Goal: Transaction & Acquisition: Purchase product/service

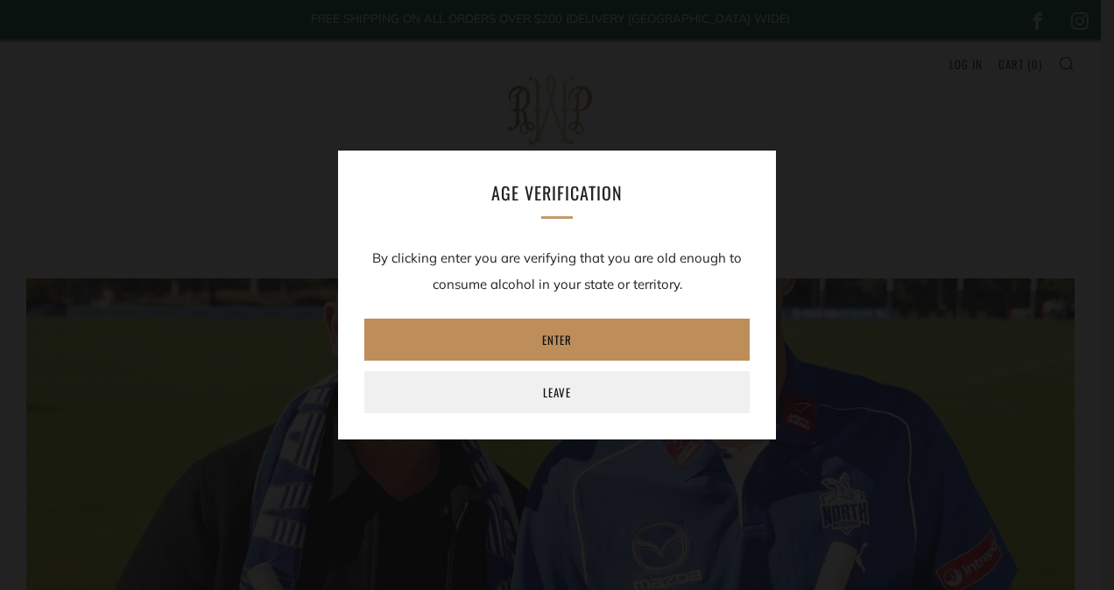
click at [561, 338] on link "Enter" at bounding box center [556, 340] width 385 height 42
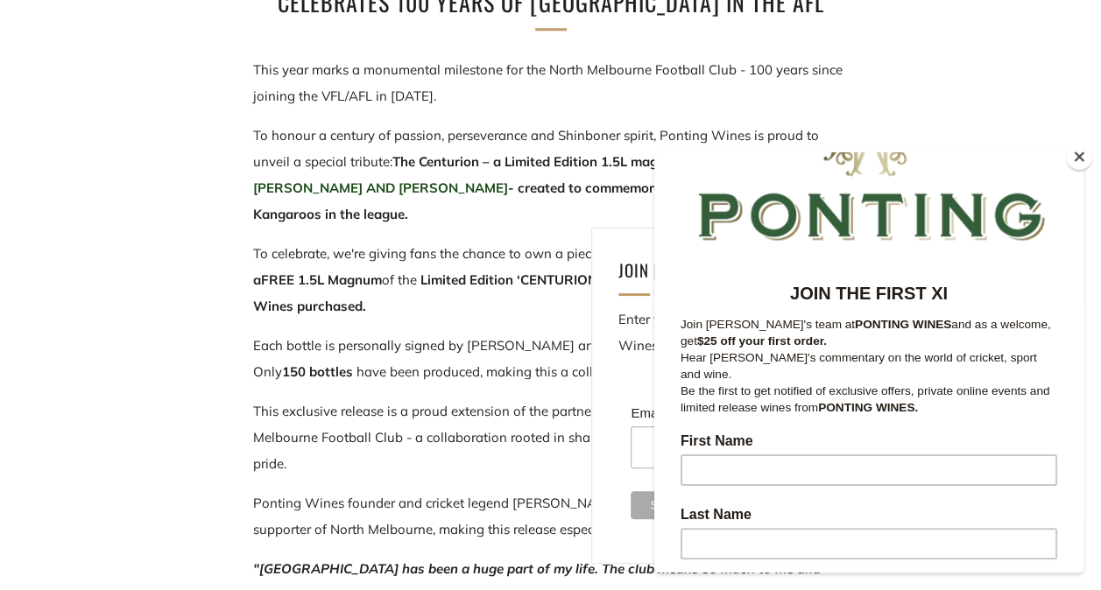
scroll to position [95, 0]
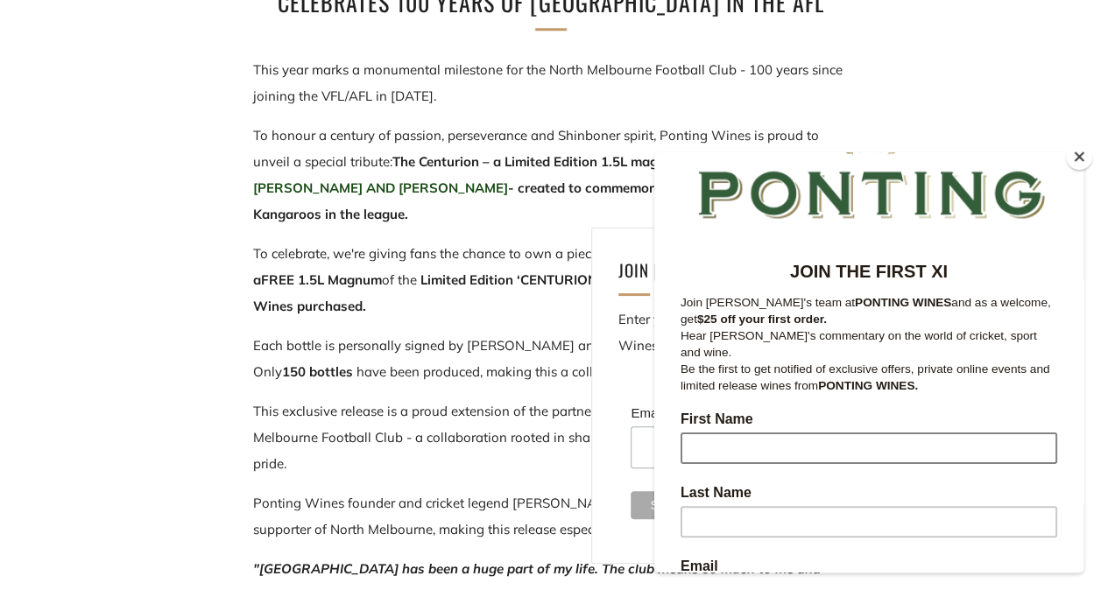
click at [736, 433] on input "First Name" at bounding box center [869, 449] width 377 height 32
type input "Mike"
type input "Graham-Smith"
type input "michael.graham-smith@education.tas.gov.au"
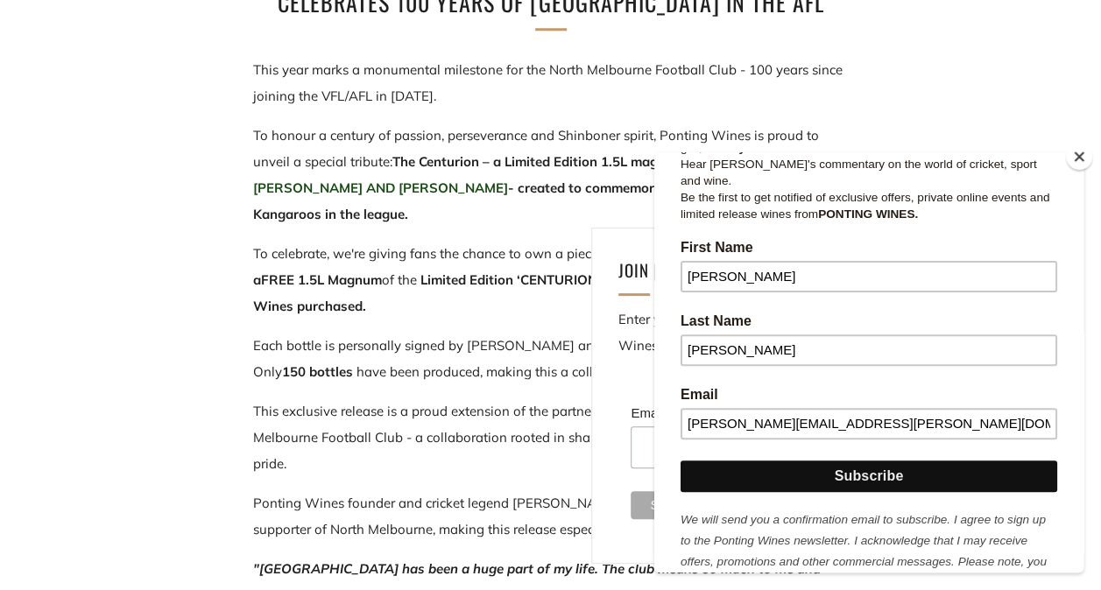
scroll to position [297, 0]
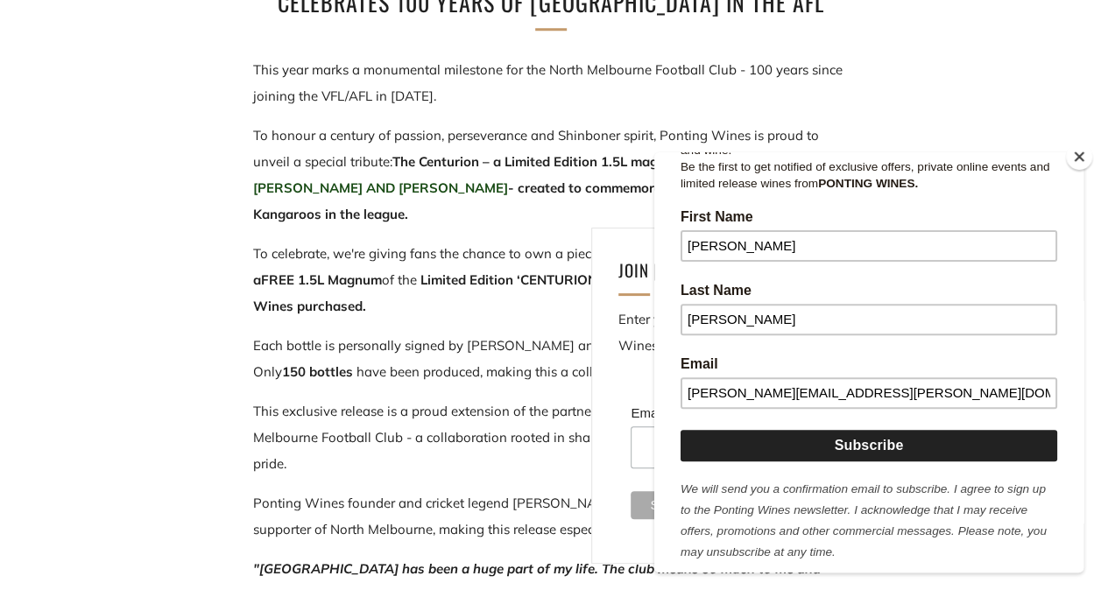
click at [914, 432] on input "Subscribe" at bounding box center [869, 446] width 377 height 32
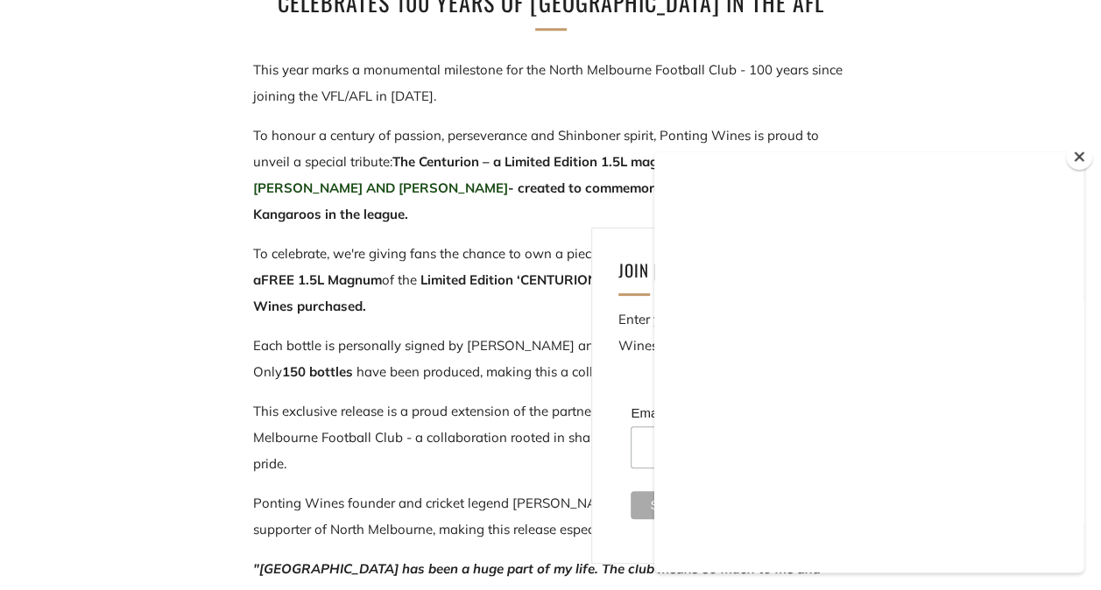
scroll to position [0, 0]
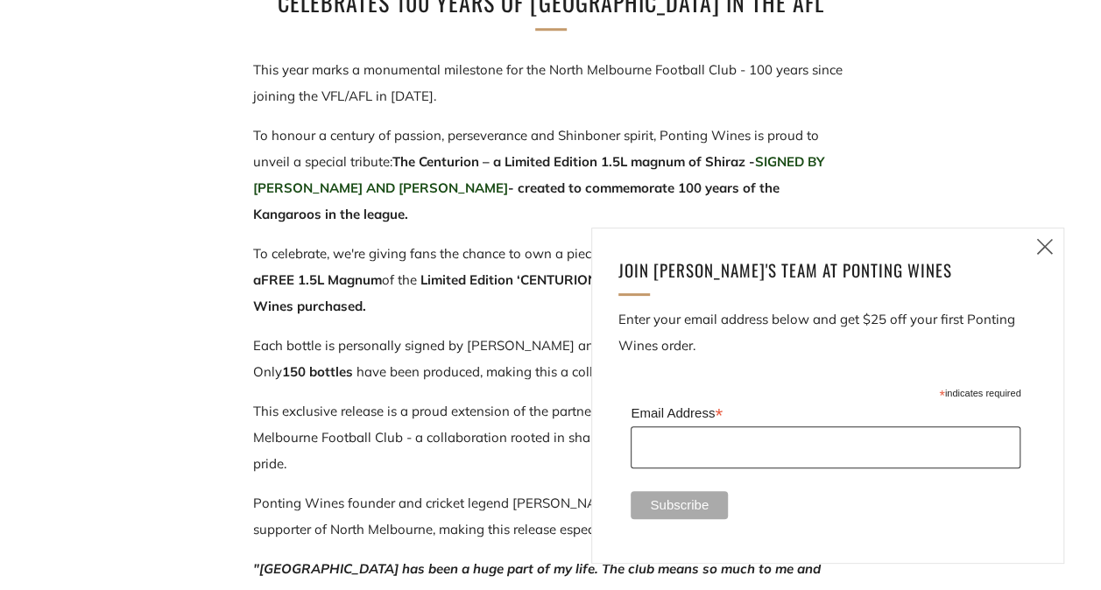
click at [729, 442] on input "Email Address *" at bounding box center [826, 448] width 390 height 42
type input "michael.graham-smith@education.tas.gov.au"
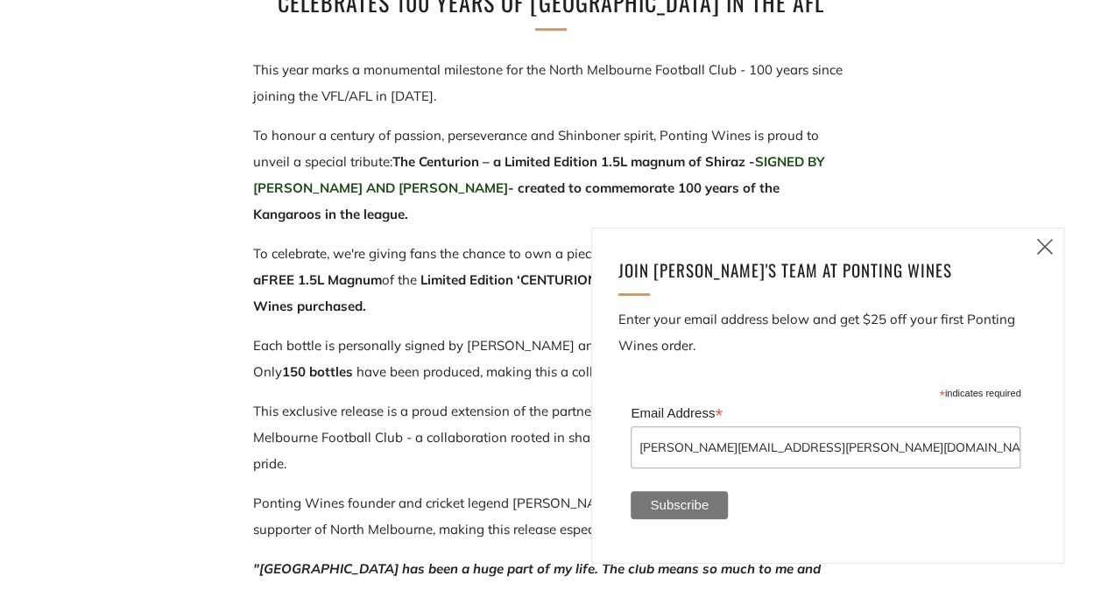
click at [677, 504] on input "Subscribe" at bounding box center [679, 505] width 97 height 28
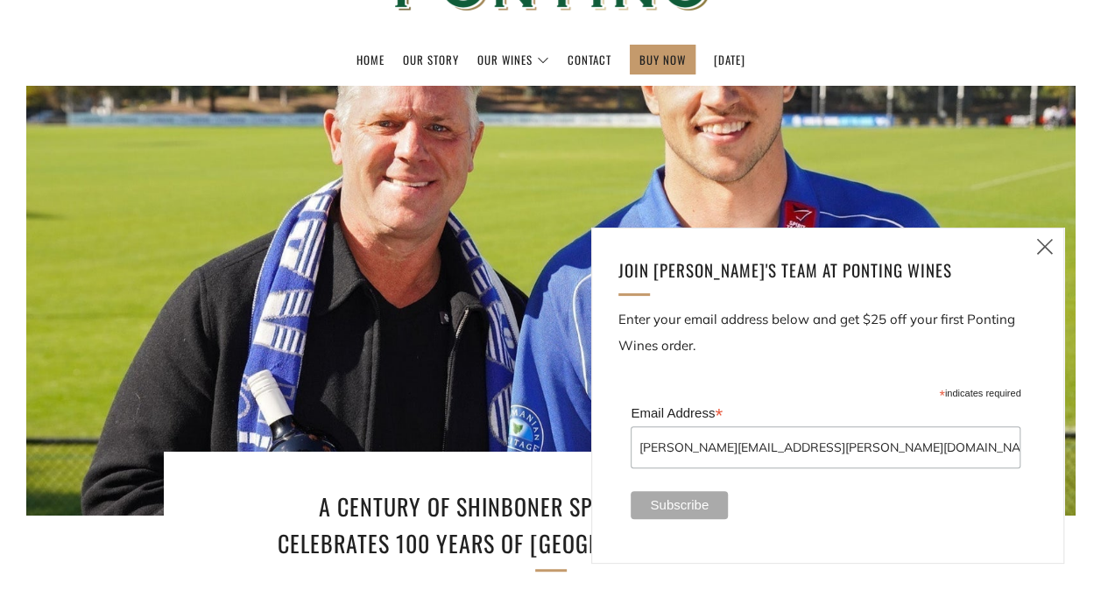
scroll to position [153, 0]
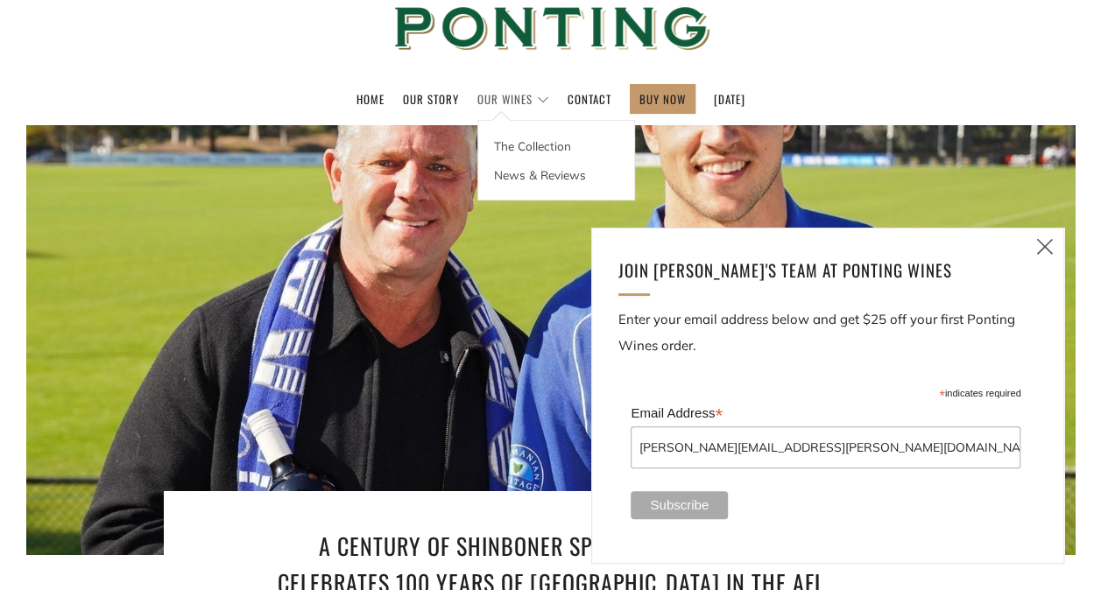
click at [505, 99] on link "Our Wines" at bounding box center [513, 99] width 72 height 28
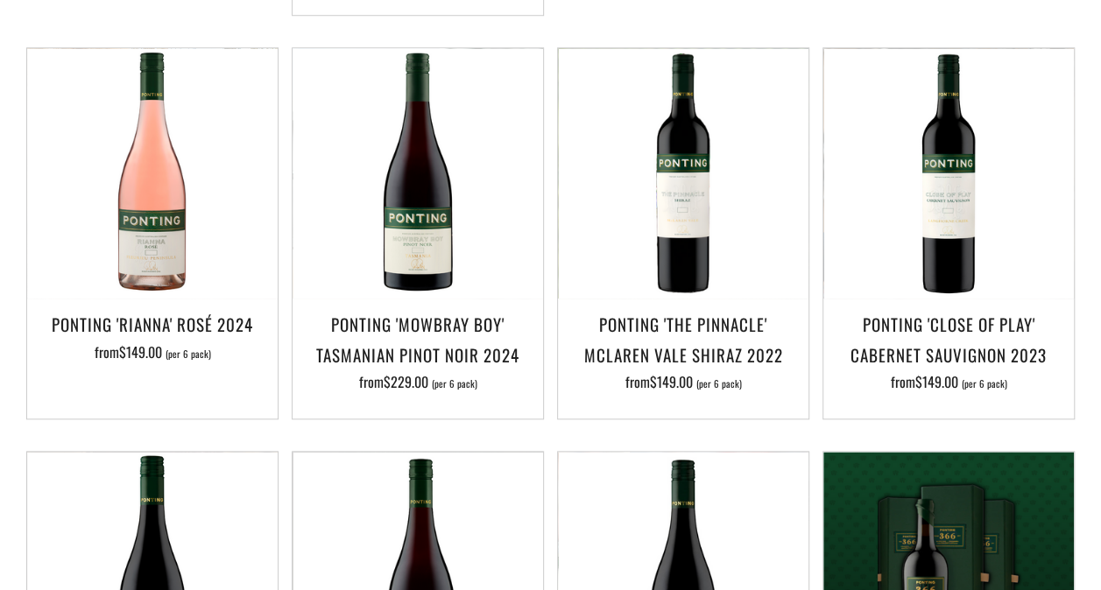
scroll to position [811, 0]
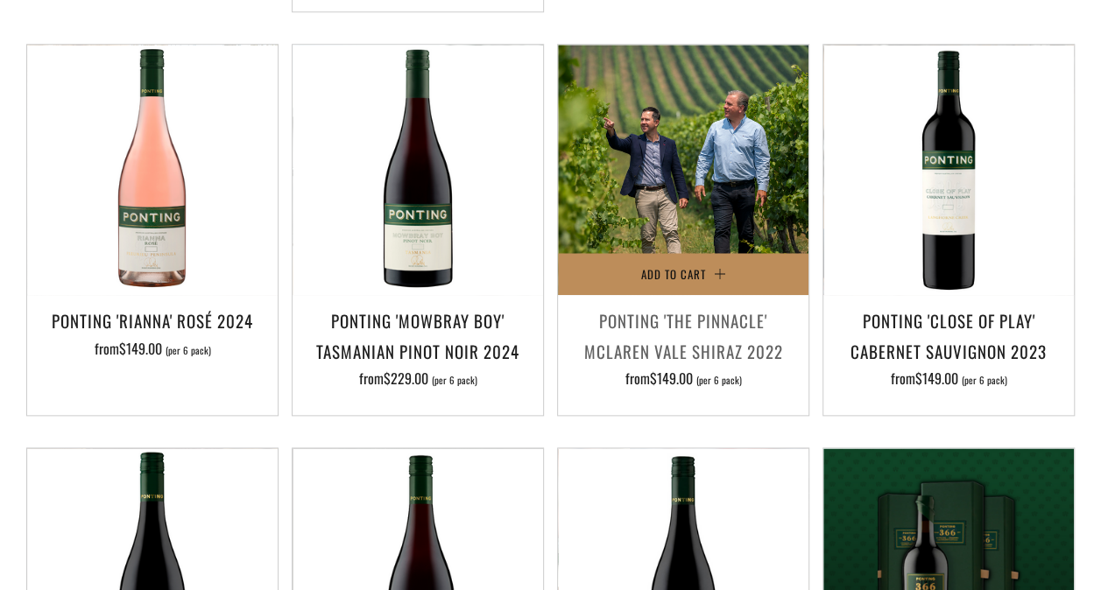
click at [689, 267] on span "Add to Cart" at bounding box center [673, 274] width 65 height 18
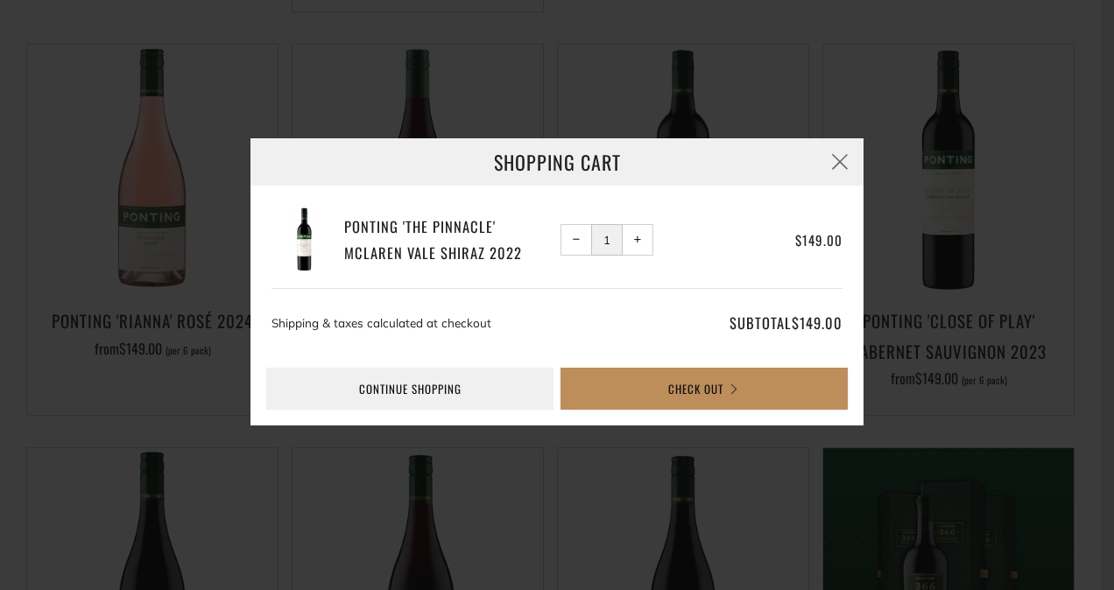
click at [717, 390] on button "Check Out" at bounding box center [704, 389] width 287 height 42
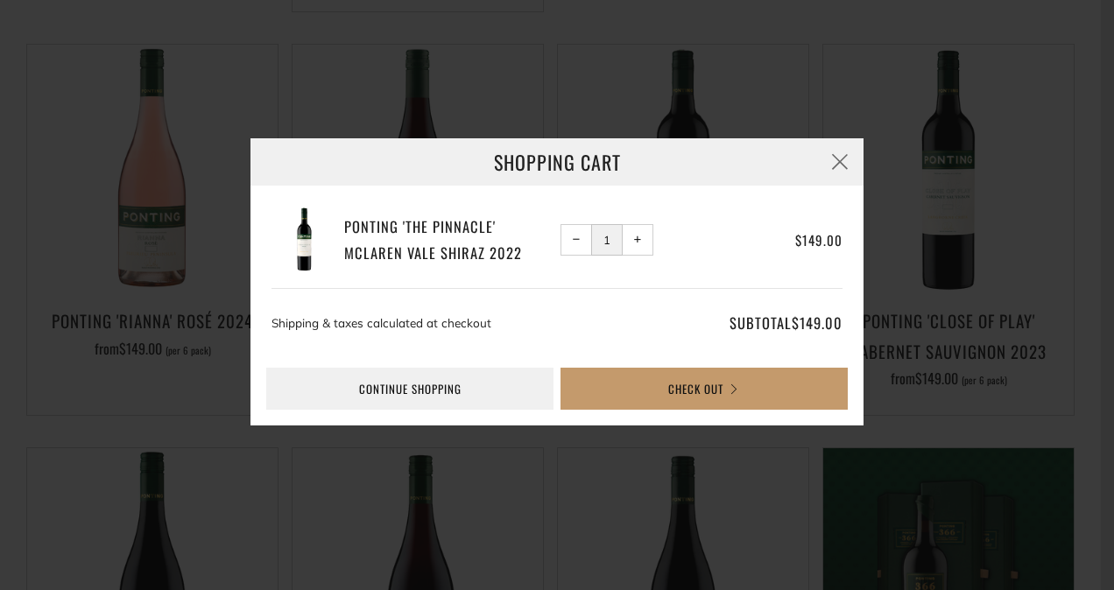
click at [629, 240] on button "+ Increase item quantity by one" at bounding box center [638, 240] width 32 height 32
click at [638, 240] on span "+" at bounding box center [638, 240] width 8 height 8
click at [452, 384] on link "Continue shopping" at bounding box center [409, 389] width 287 height 42
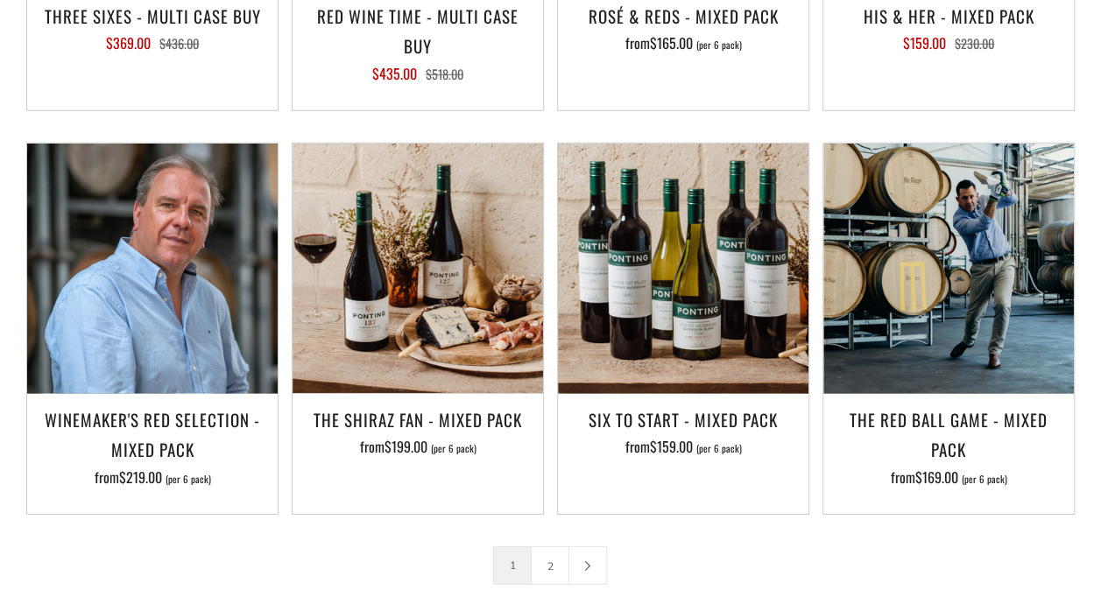
scroll to position [2464, 0]
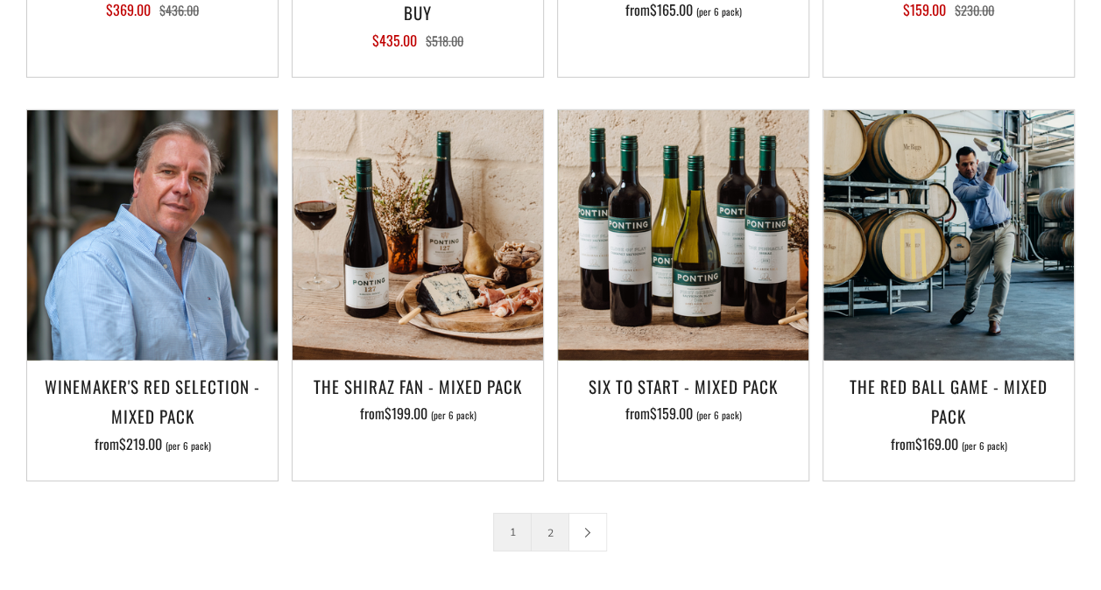
click at [550, 514] on link "2" at bounding box center [550, 532] width 37 height 37
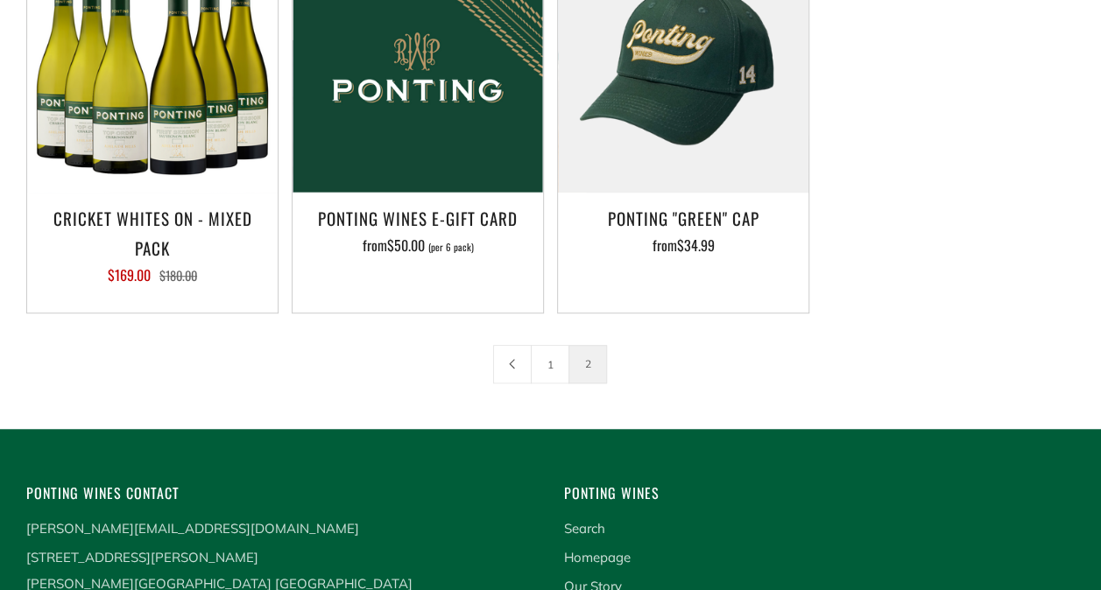
scroll to position [487, 0]
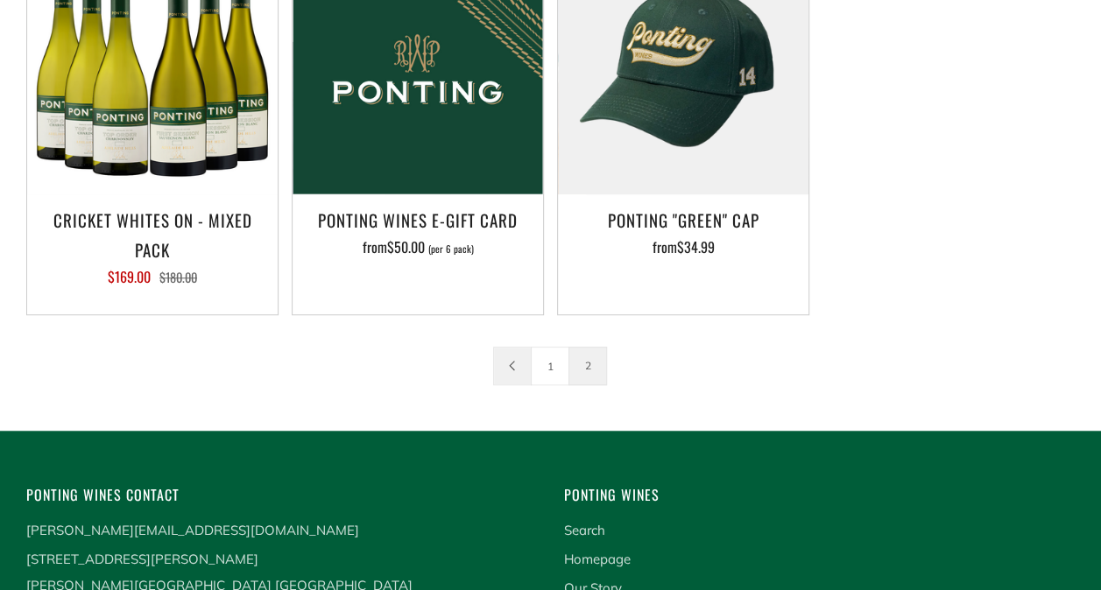
click at [519, 364] on link at bounding box center [512, 366] width 37 height 37
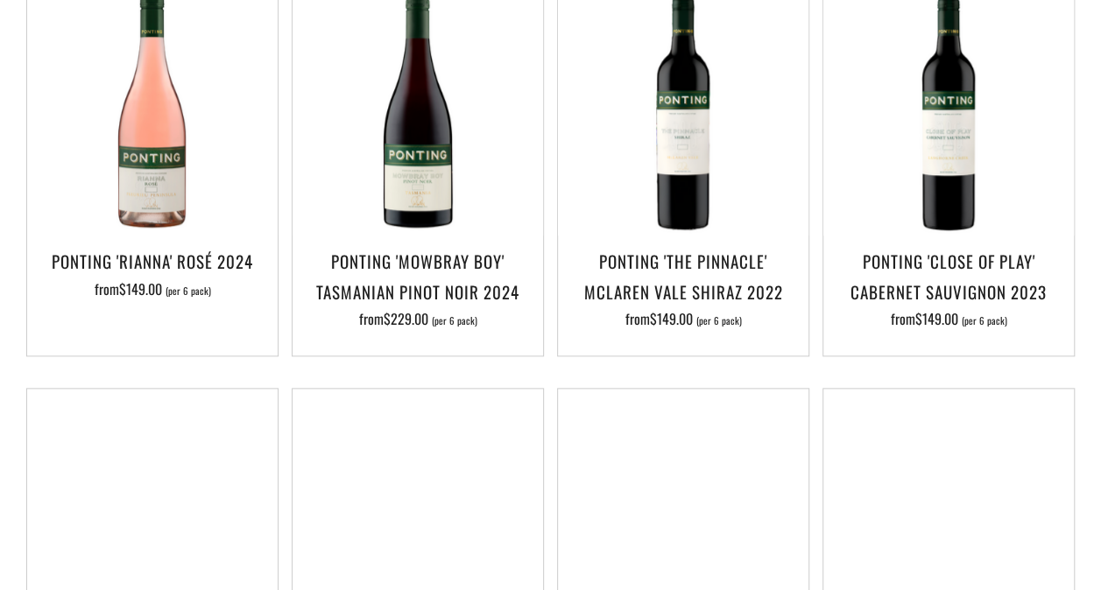
scroll to position [874, 0]
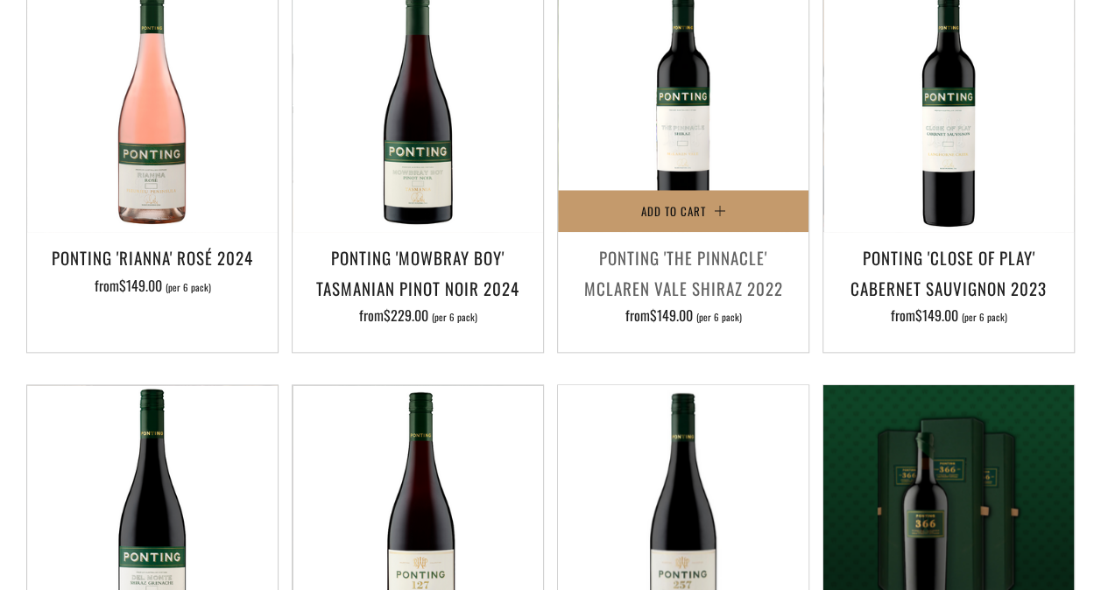
click at [682, 312] on span "$149.00" at bounding box center [671, 315] width 43 height 21
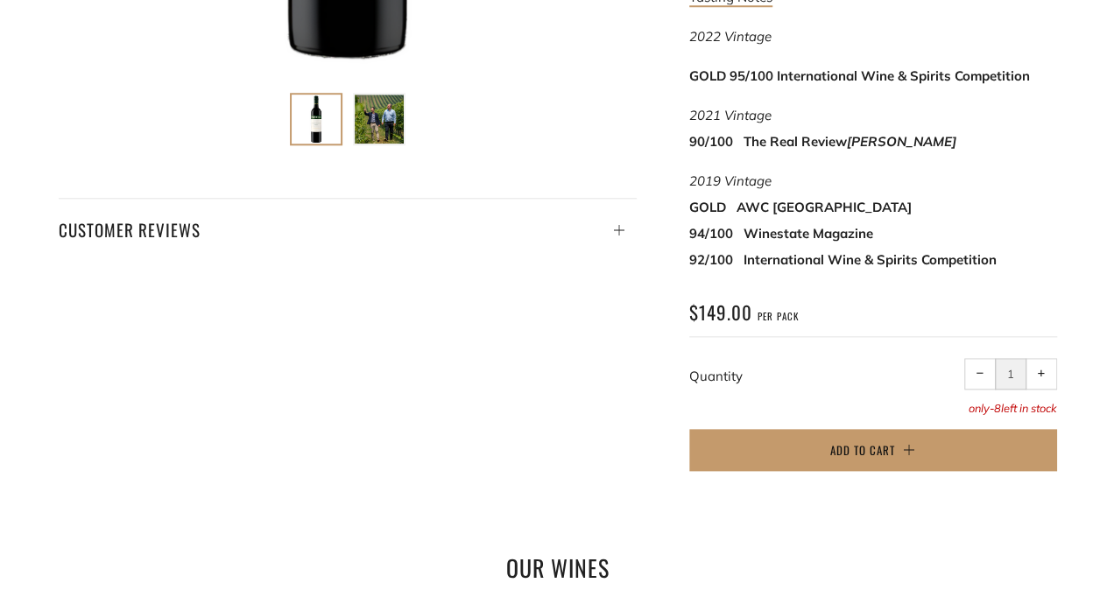
scroll to position [821, 0]
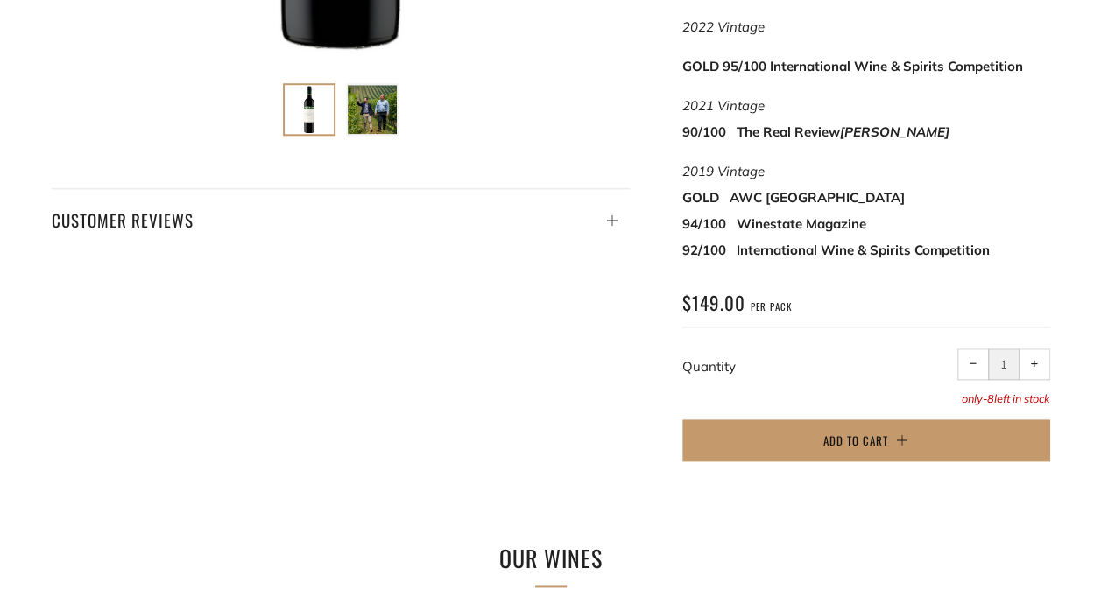
click at [1035, 360] on span "+" at bounding box center [1034, 364] width 8 height 8
type input "2"
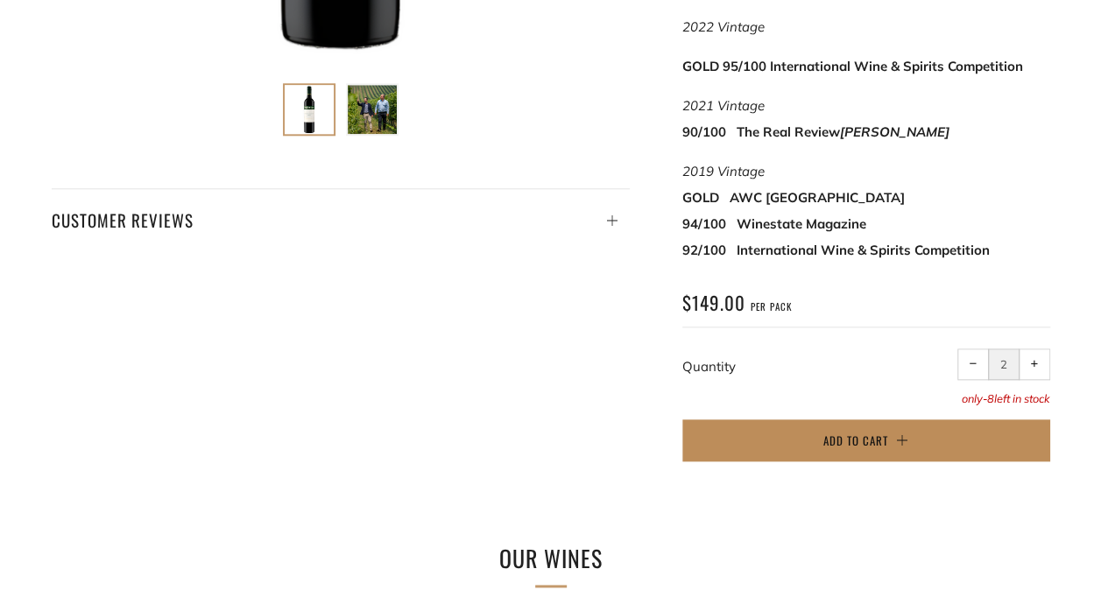
click at [902, 420] on button "Add to Cart" at bounding box center [866, 441] width 368 height 42
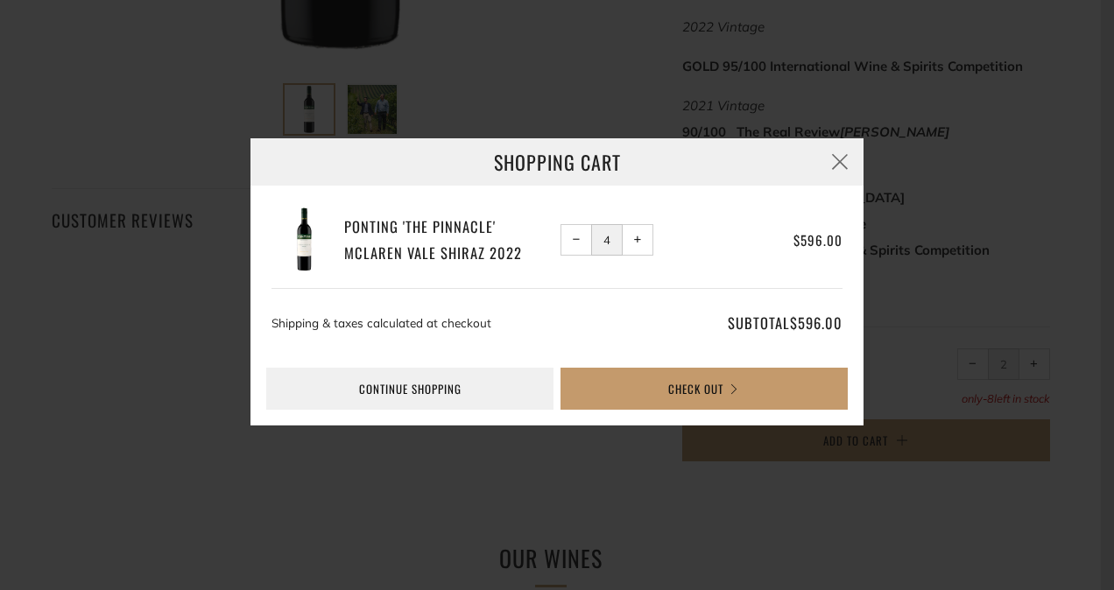
click at [579, 236] on span "−" at bounding box center [577, 240] width 8 height 8
click at [575, 244] on span "−" at bounding box center [577, 240] width 8 height 8
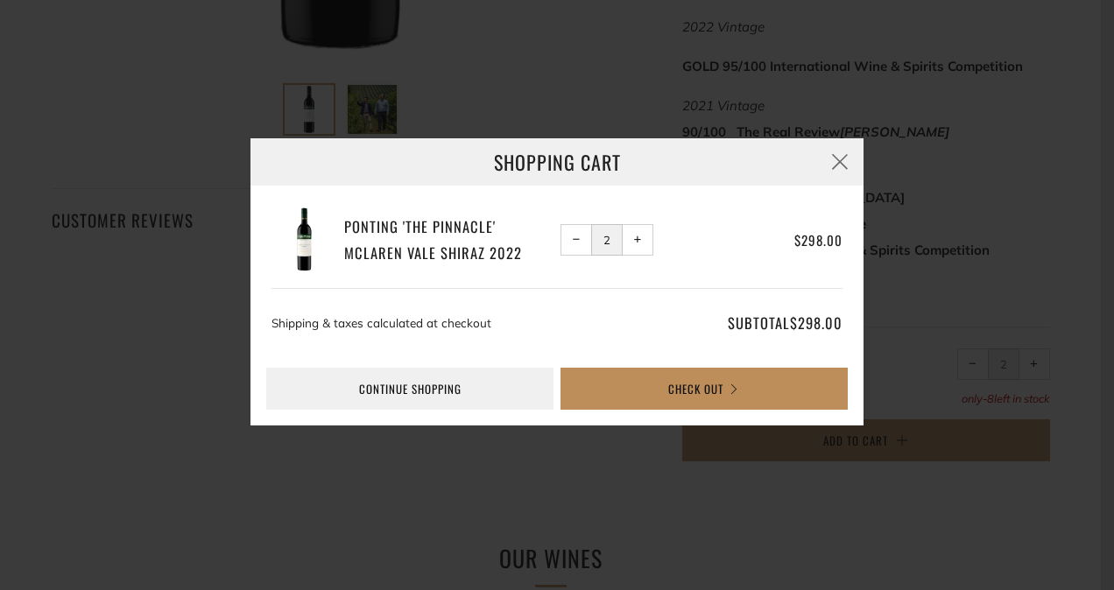
click at [675, 379] on button "Check Out" at bounding box center [704, 389] width 287 height 42
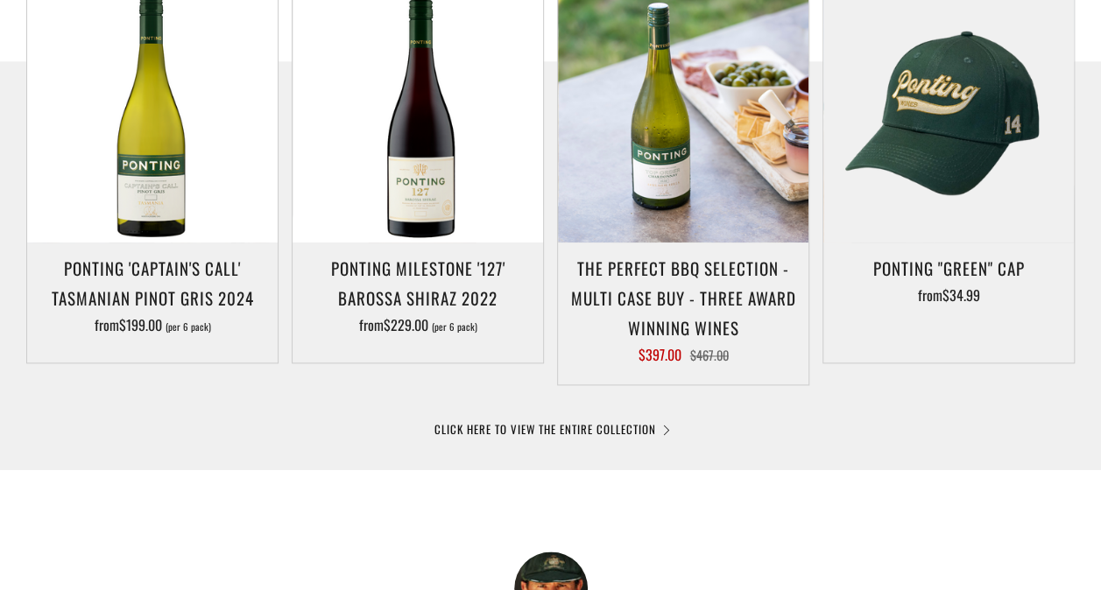
scroll to position [946, 0]
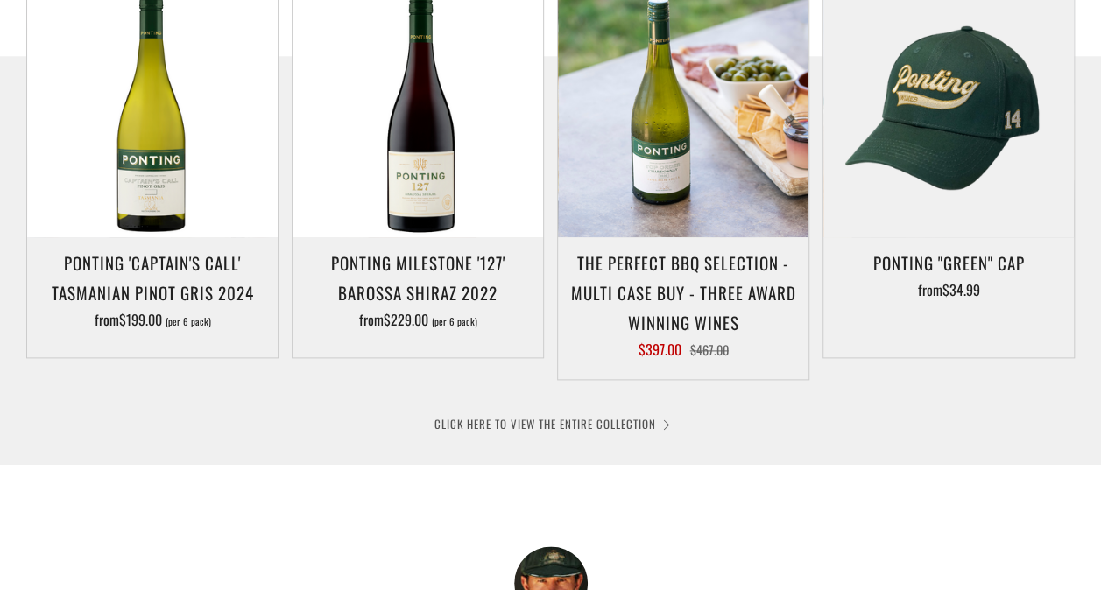
click at [616, 422] on link "CLICK HERE TO VIEW THE ENTIRE COLLECTION" at bounding box center [550, 424] width 233 height 18
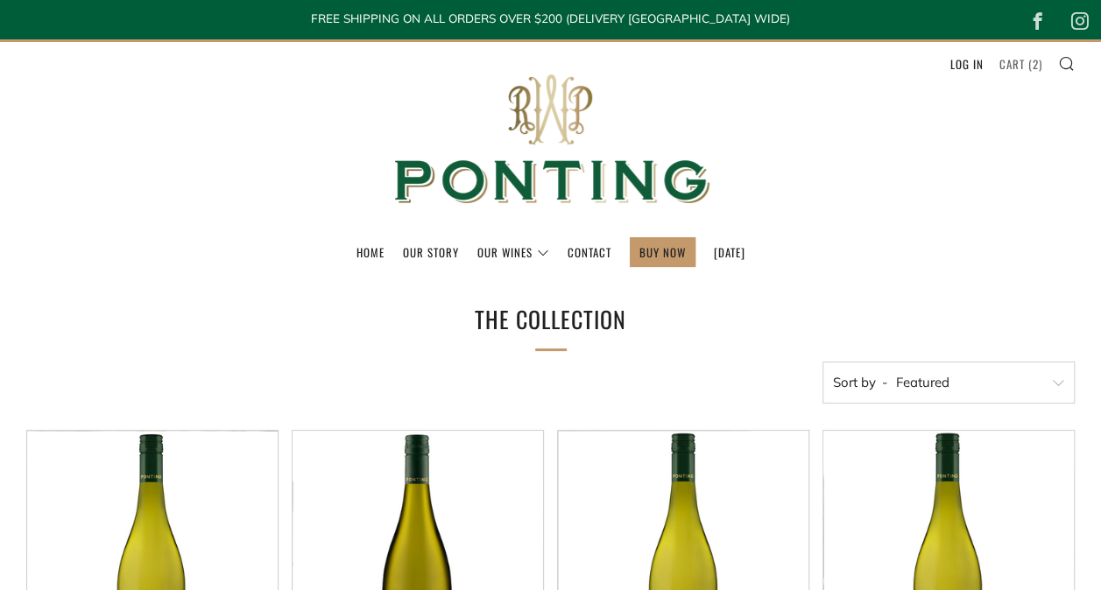
click at [1020, 60] on link "Cart ( 2 )" at bounding box center [1021, 64] width 43 height 28
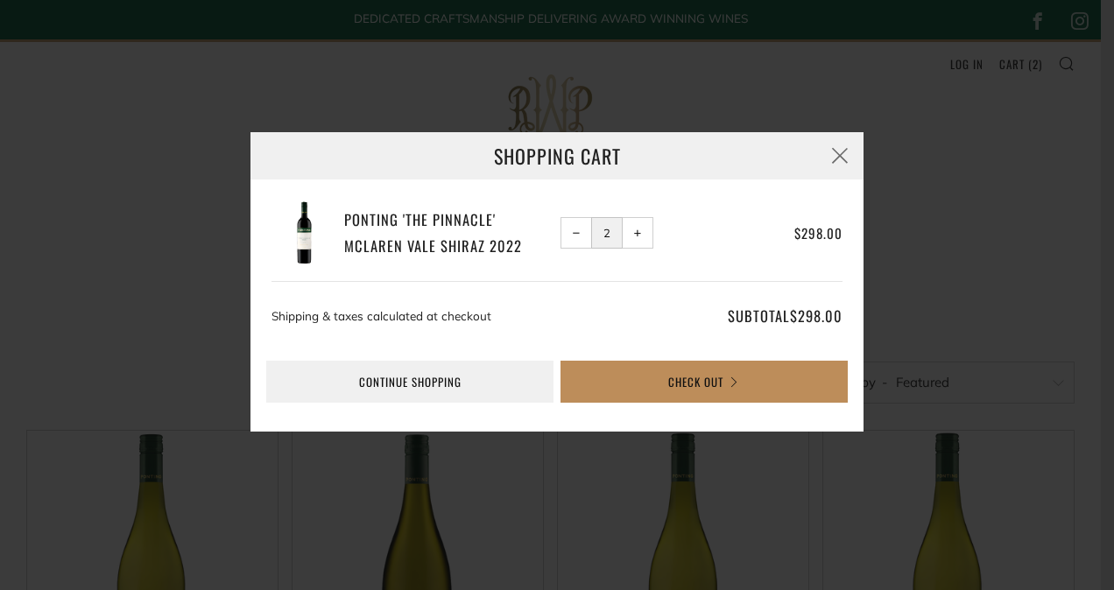
click at [744, 387] on button "Check Out" at bounding box center [704, 382] width 287 height 42
